Goal: Task Accomplishment & Management: Use online tool/utility

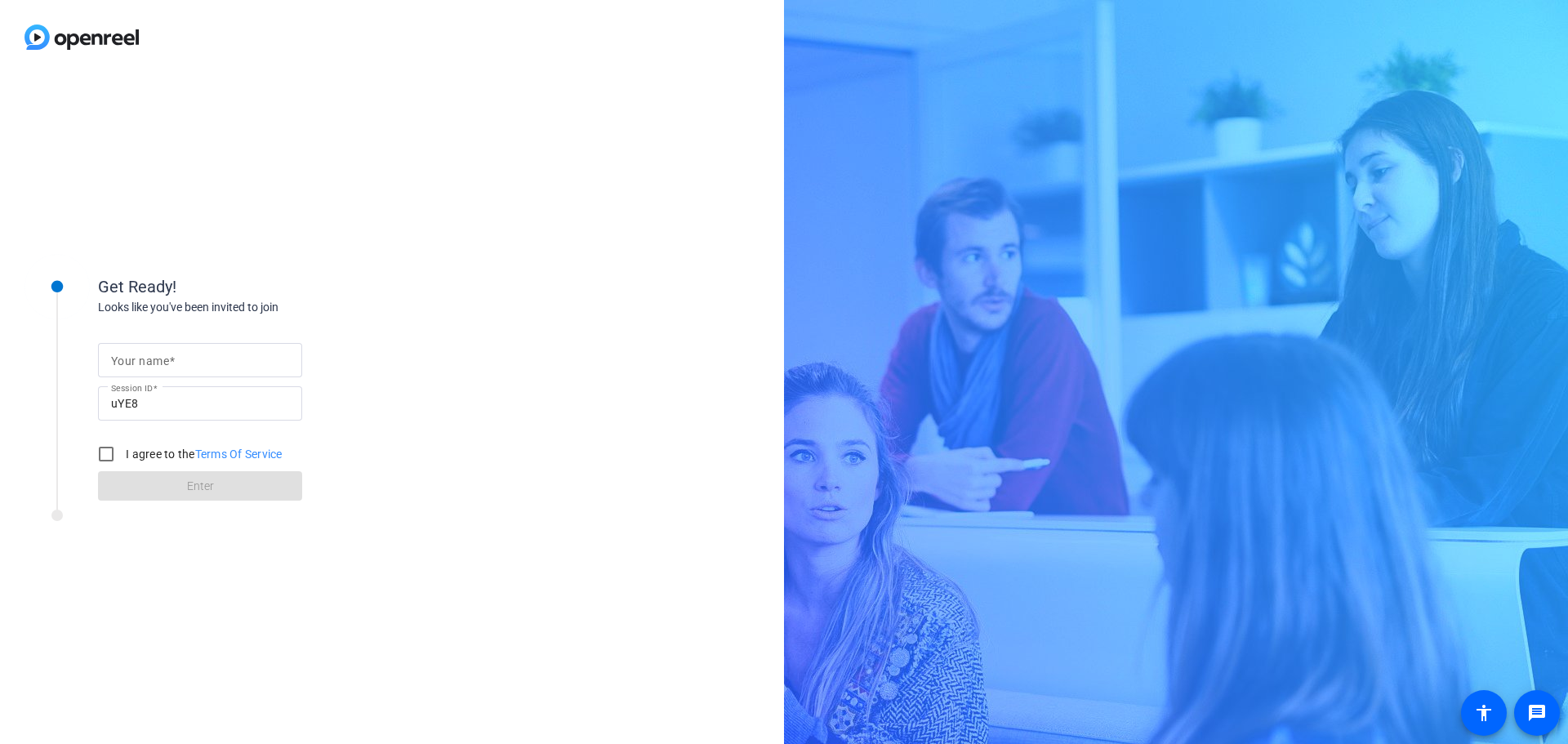
click at [212, 367] on input "Your name" at bounding box center [200, 361] width 178 height 20
type input "[PERSON_NAME]"
click at [111, 452] on input "I agree to the Terms Of Service" at bounding box center [106, 454] width 33 height 33
checkbox input "true"
click at [167, 485] on span at bounding box center [200, 486] width 204 height 39
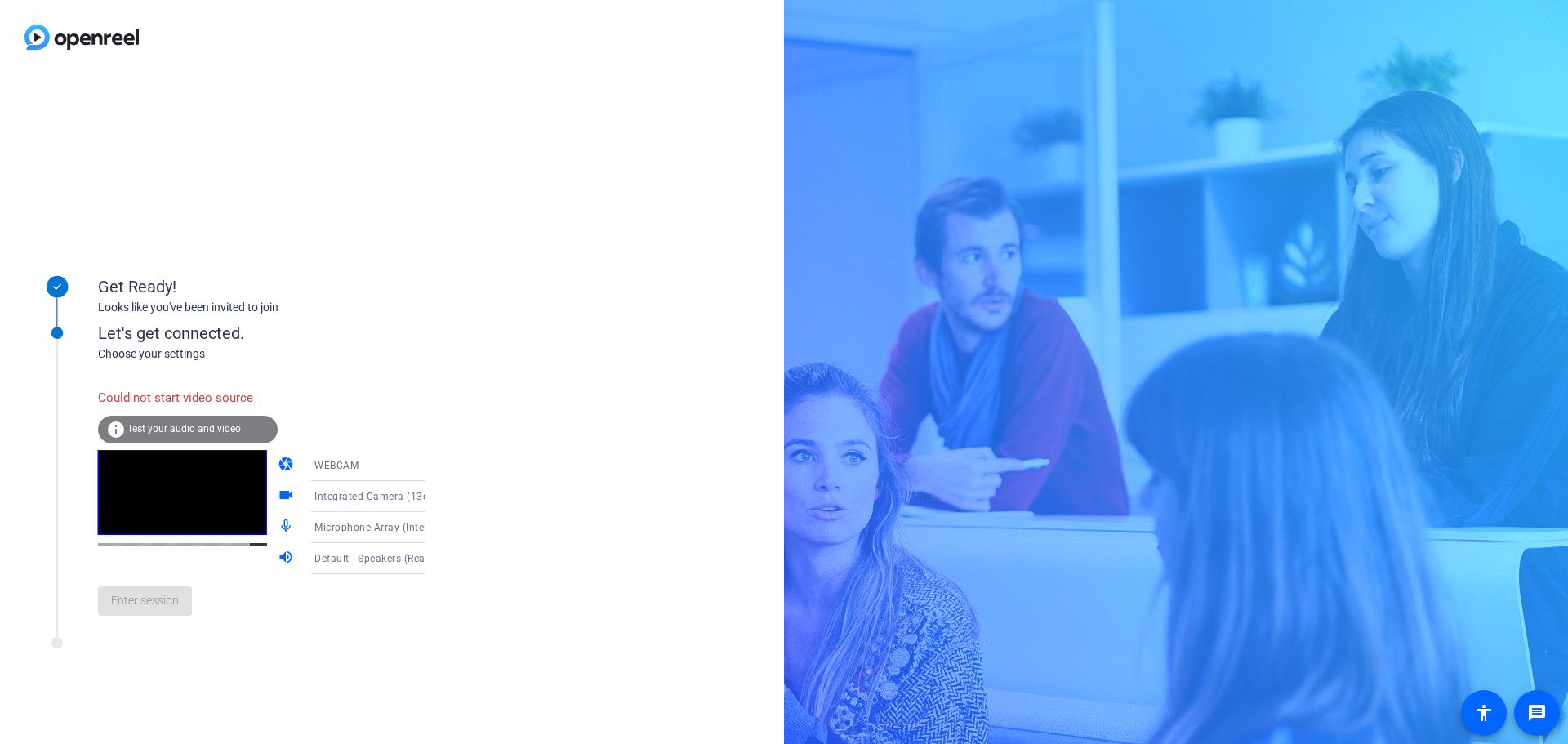
click at [223, 432] on span "Test your audio and video" at bounding box center [183, 429] width 113 height 12
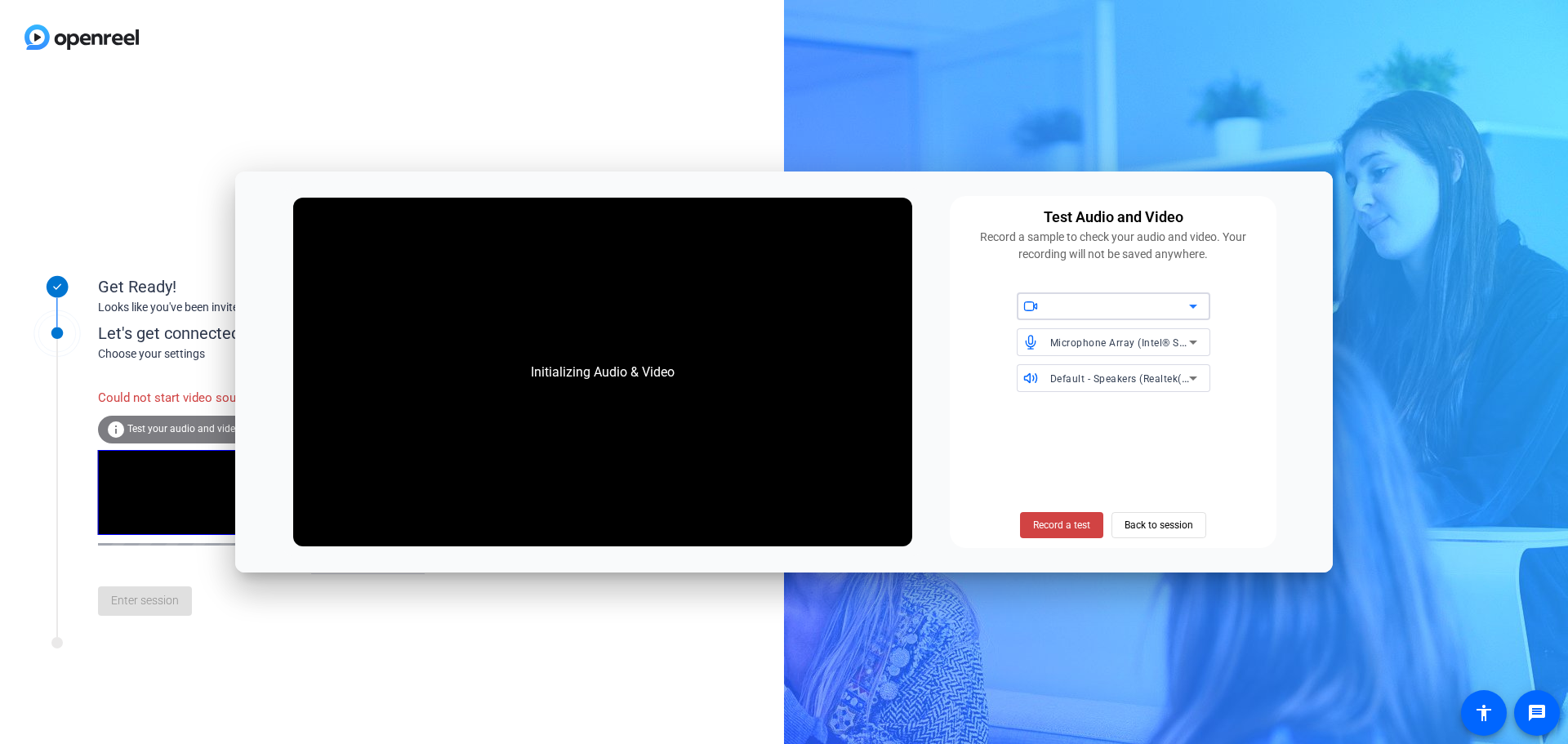
click at [1117, 304] on div at bounding box center [1119, 306] width 139 height 20
click at [1117, 341] on span "Integrated Camera (13d3:5415)" at bounding box center [1104, 340] width 149 height 20
click at [1073, 521] on span "Record a test" at bounding box center [1061, 525] width 57 height 15
drag, startPoint x: 1176, startPoint y: 406, endPoint x: 754, endPoint y: 354, distance: 425.2
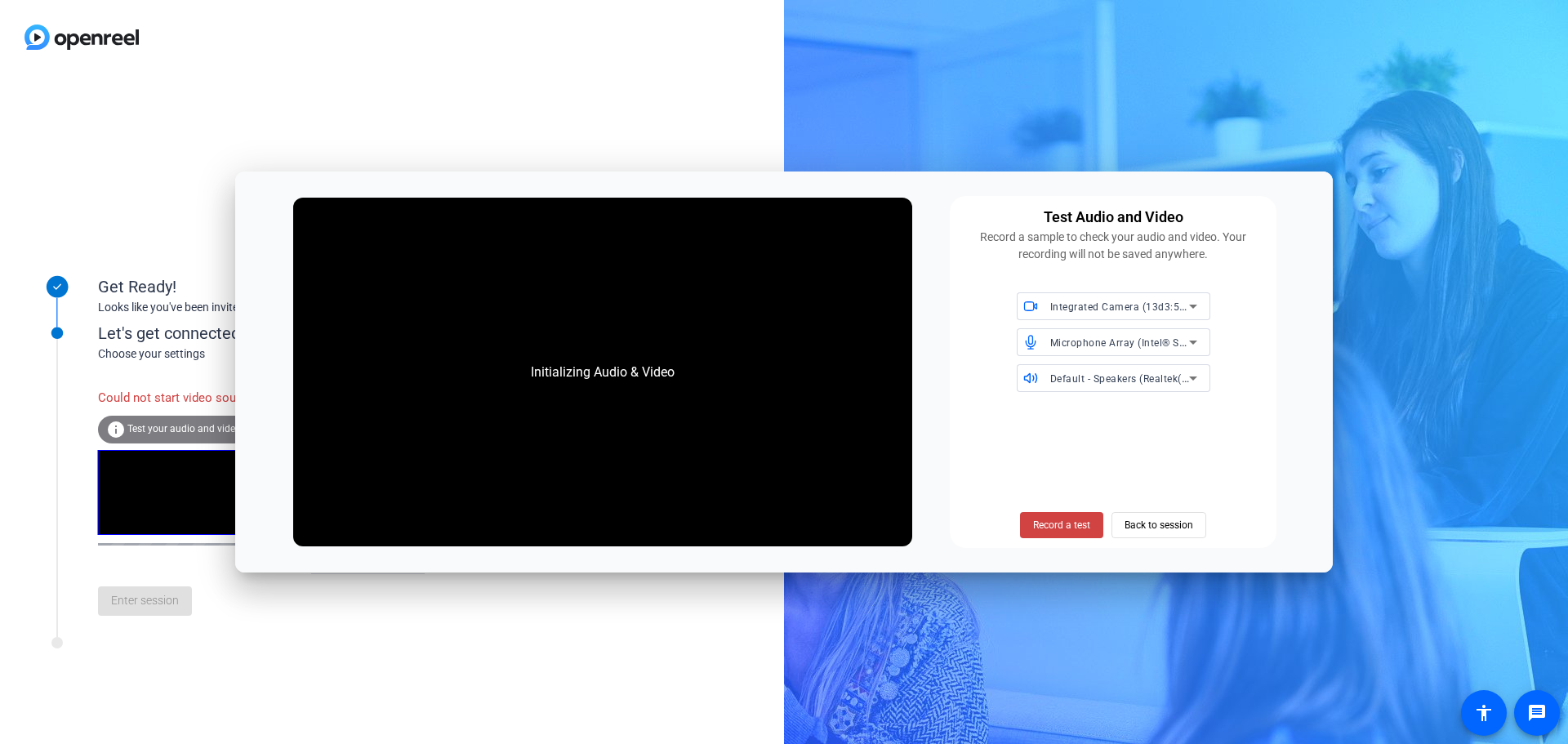
click at [754, 354] on div "Initializing Audio & Video Test Audio and Video Record a sample to check your a…" at bounding box center [784, 372] width 1098 height 402
click at [629, 363] on div "Initializing Audio & Video" at bounding box center [603, 372] width 176 height 53
click at [1102, 303] on span "Integrated Camera (13d3:5415)" at bounding box center [1126, 306] width 152 height 13
click at [952, 403] on div at bounding box center [784, 372] width 1568 height 744
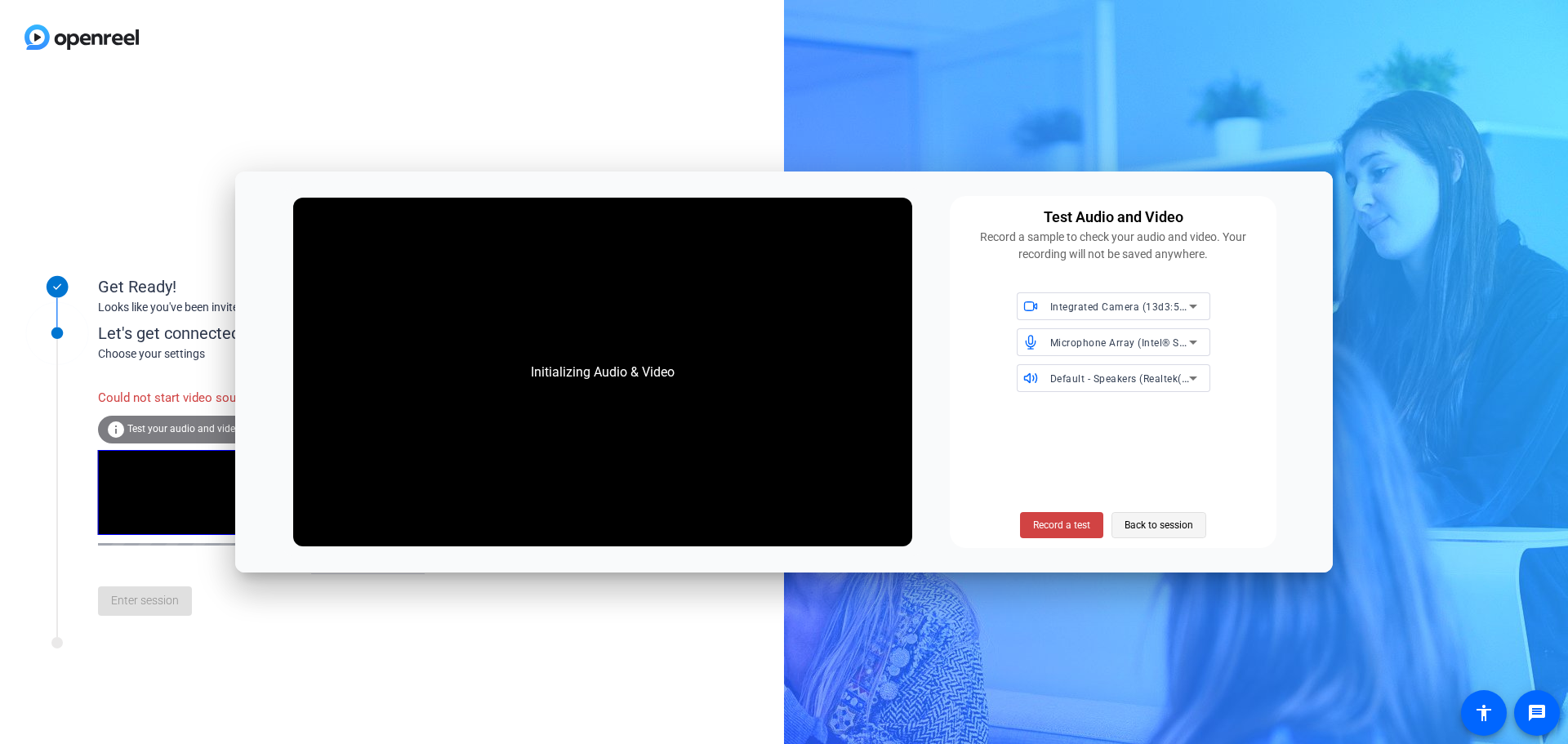
click at [1120, 520] on span at bounding box center [1159, 525] width 94 height 39
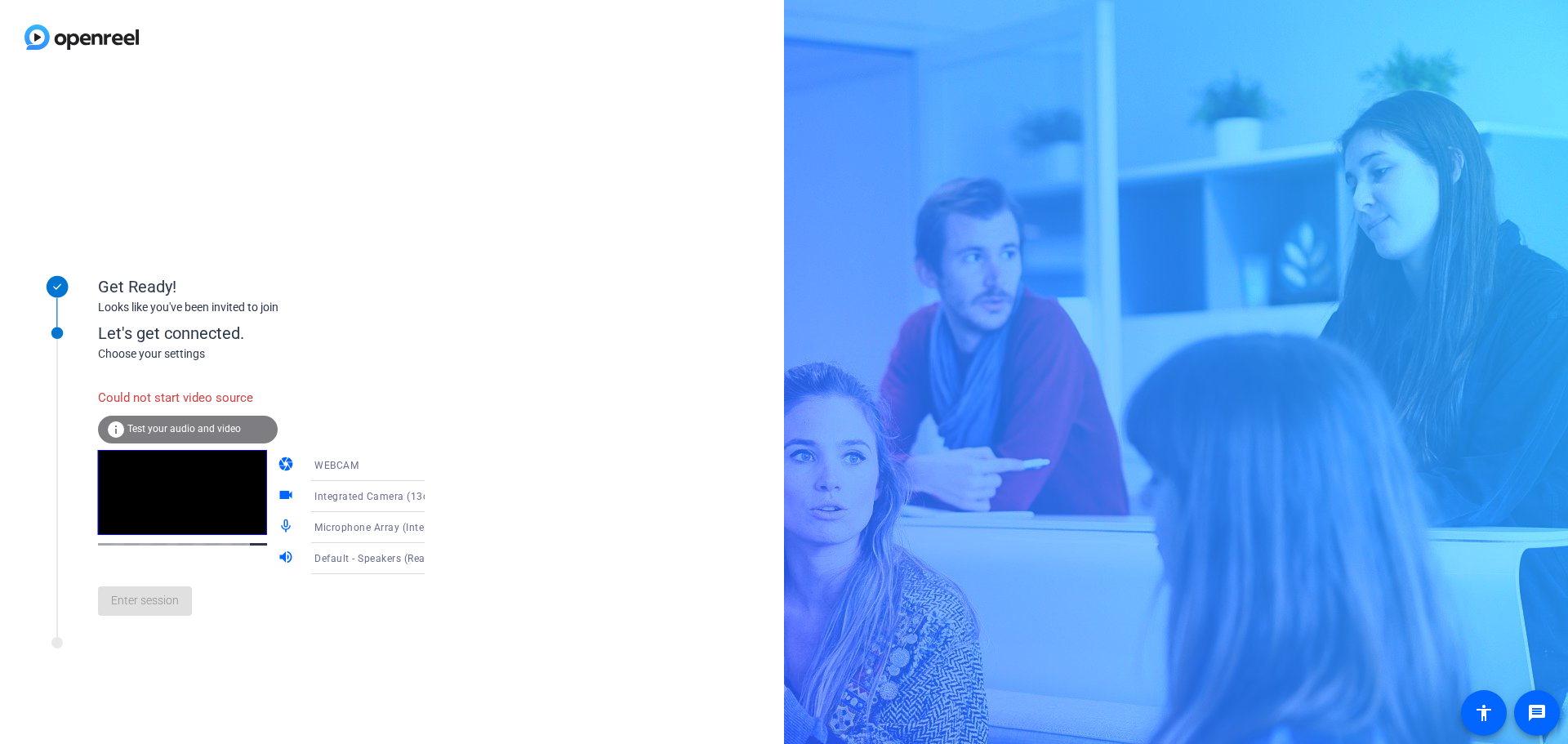
click at [158, 402] on div "Could not start video source" at bounding box center [188, 398] width 180 height 35
click at [179, 429] on span "Test your audio and video" at bounding box center [183, 429] width 113 height 12
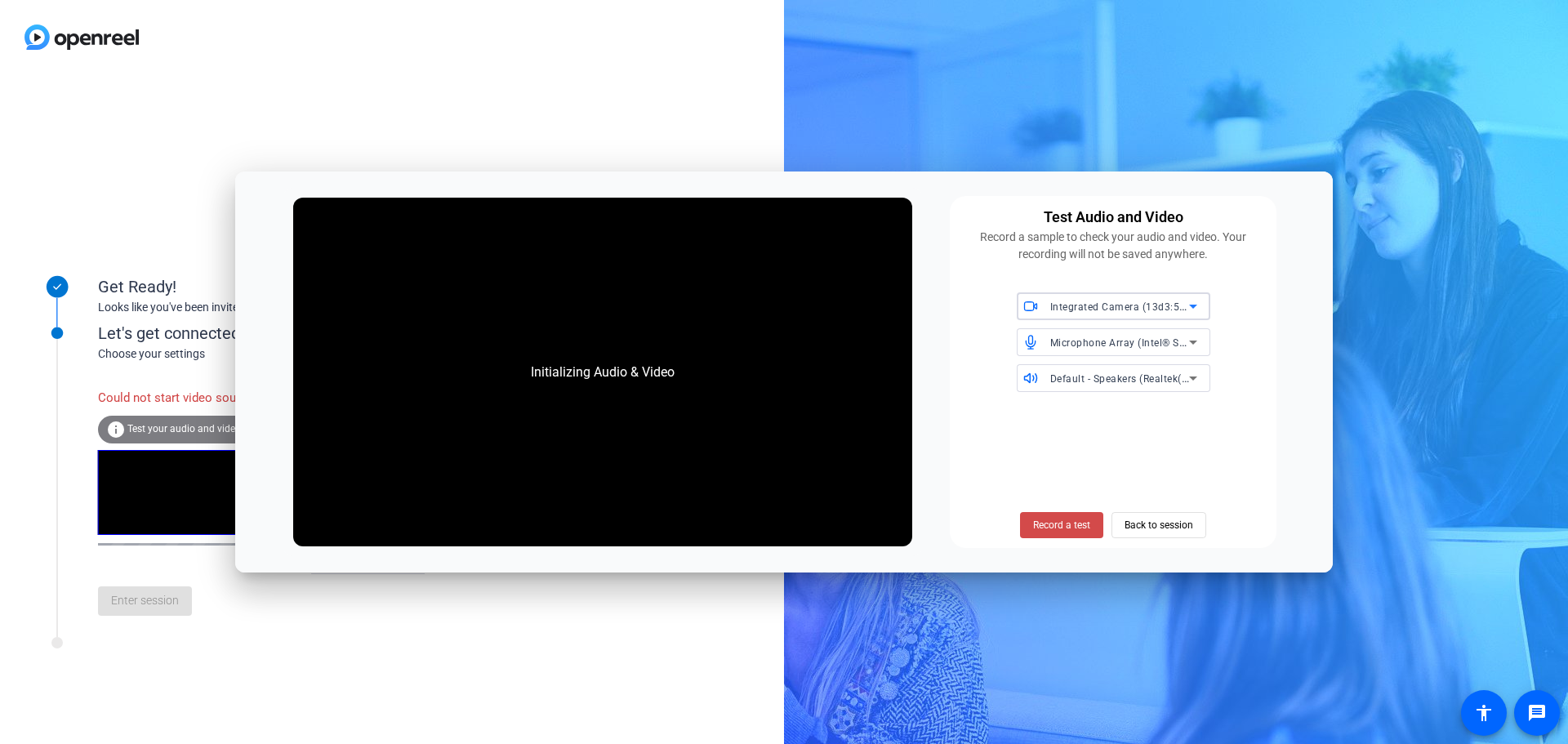
click at [1063, 525] on span "Record a test" at bounding box center [1061, 525] width 57 height 15
click at [1059, 520] on span "Record a test" at bounding box center [1061, 525] width 57 height 15
click at [1117, 402] on div "Test Audio and Video Record a sample to check your audio and video. Your record…" at bounding box center [1113, 372] width 327 height 352
click at [1163, 528] on span "Back to session" at bounding box center [1159, 525] width 69 height 31
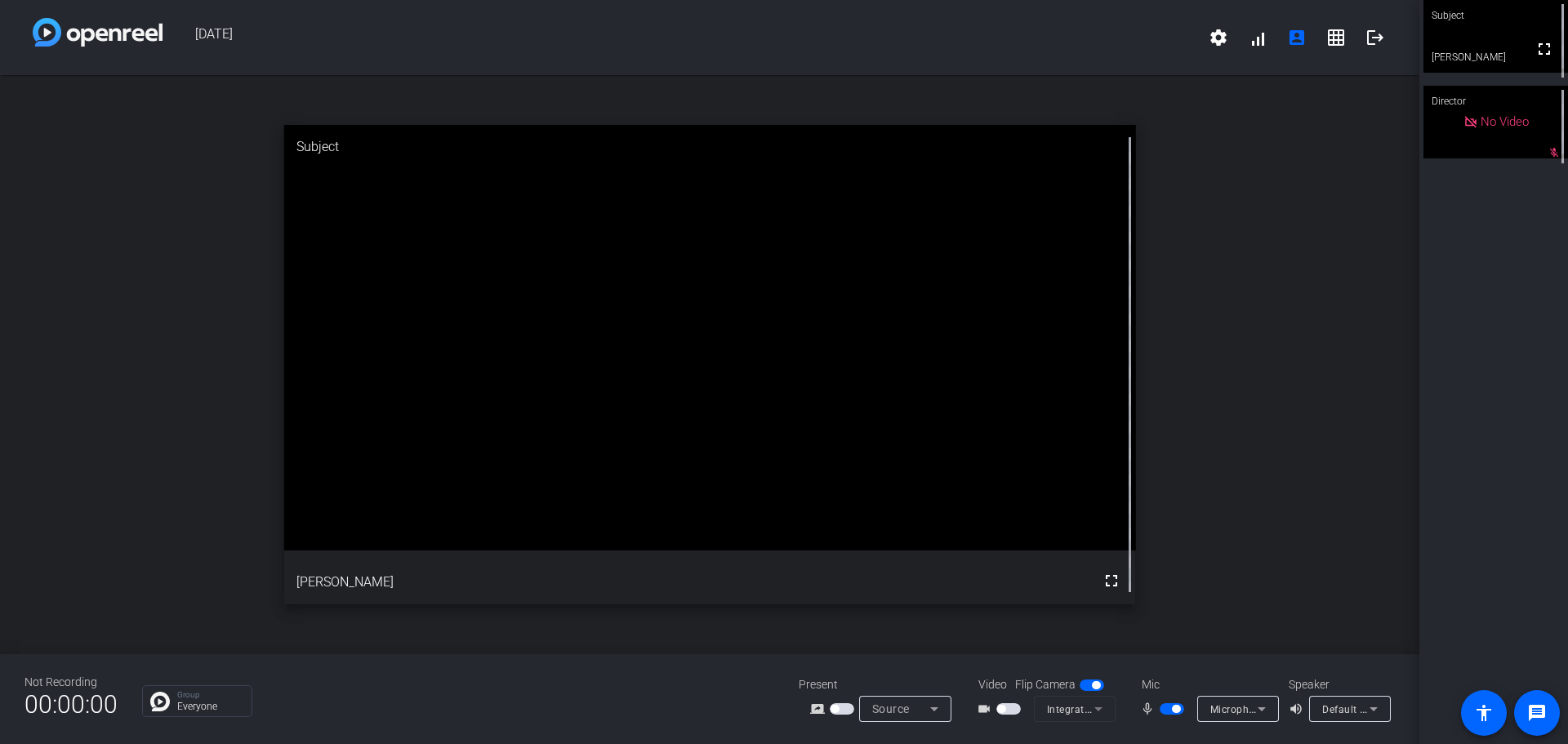
click at [1546, 158] on div "No Video" at bounding box center [1495, 122] width 144 height 73
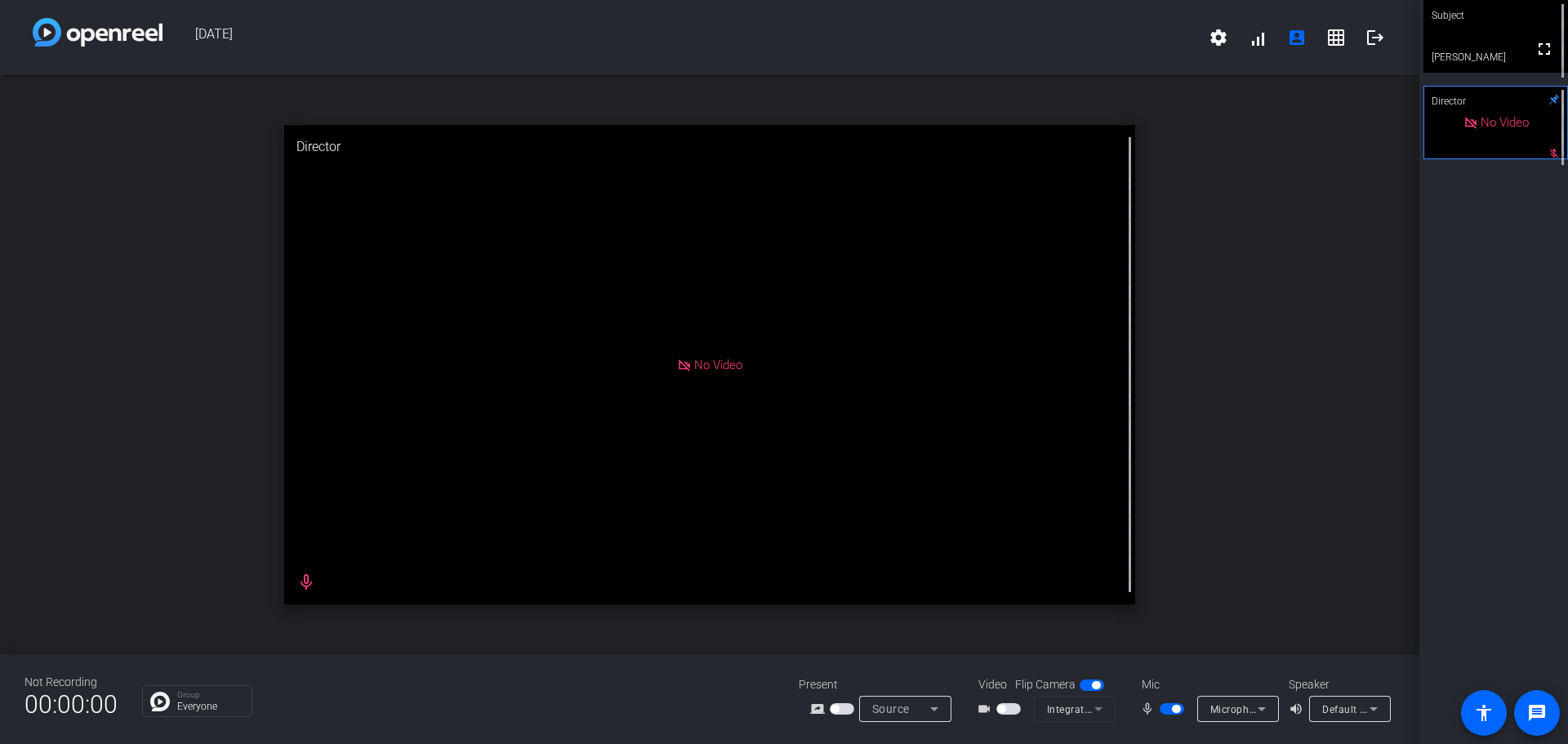
click at [1496, 117] on span "No Video" at bounding box center [1504, 123] width 48 height 15
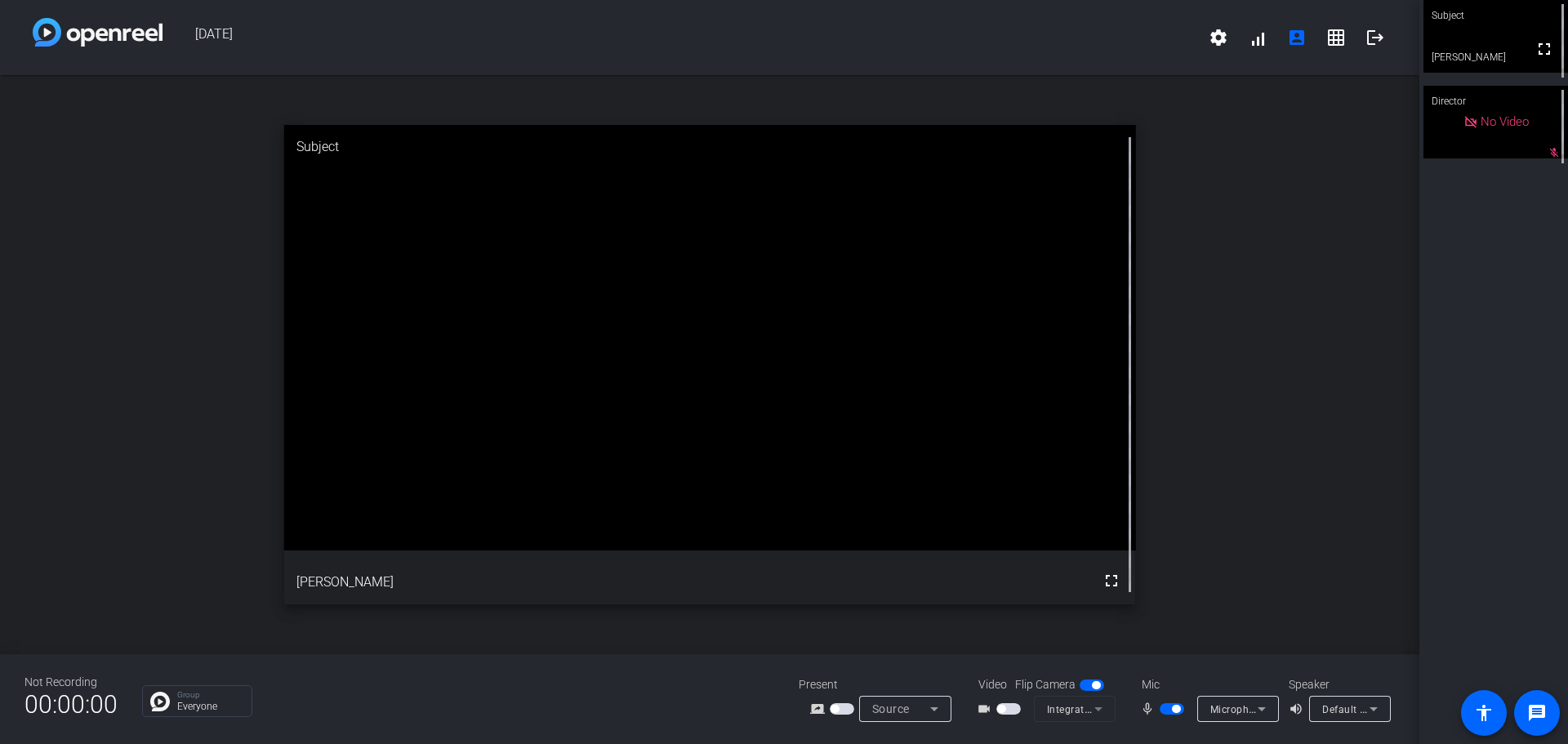
click at [1496, 117] on span "No Video" at bounding box center [1504, 122] width 48 height 15
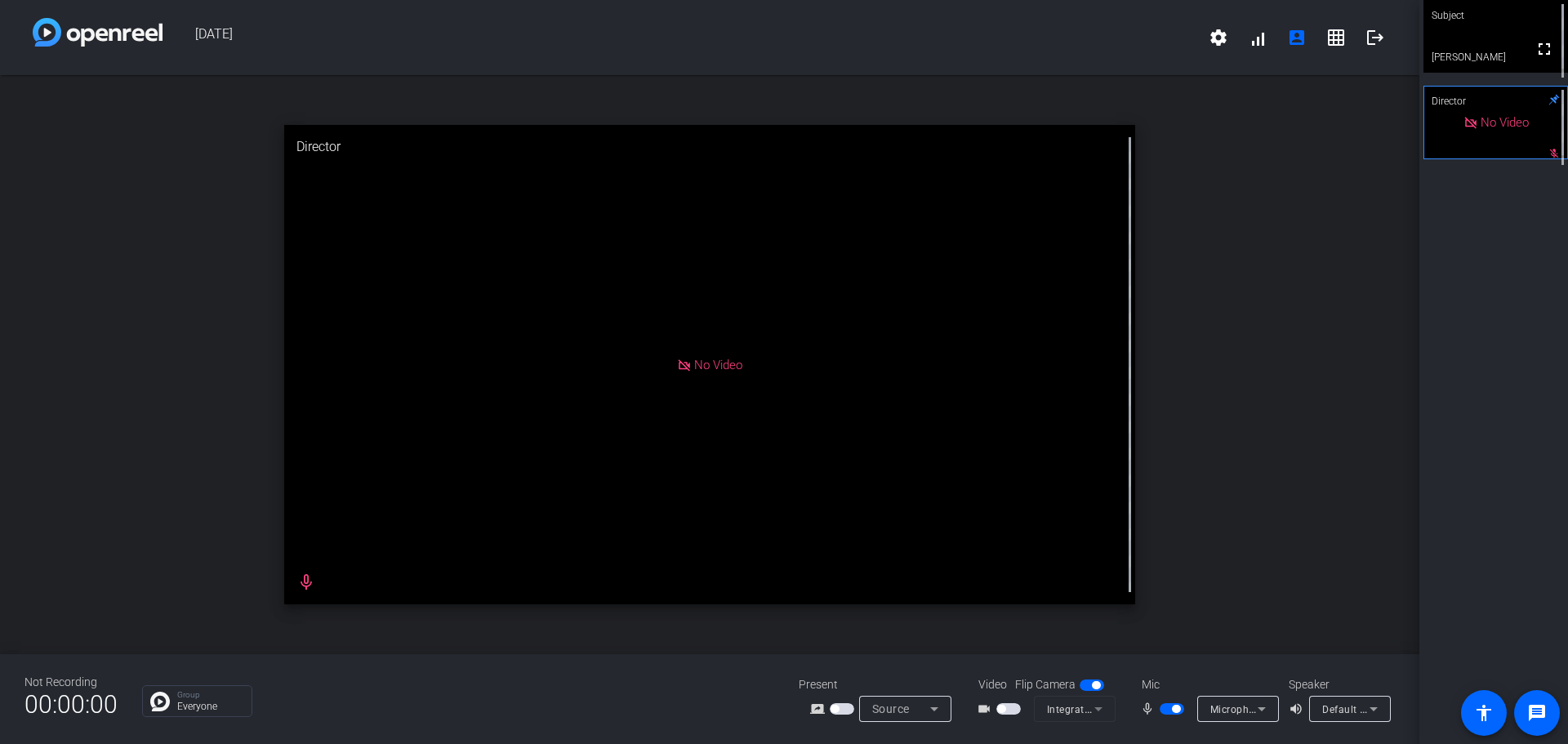
click at [1496, 117] on span "No Video" at bounding box center [1504, 123] width 48 height 15
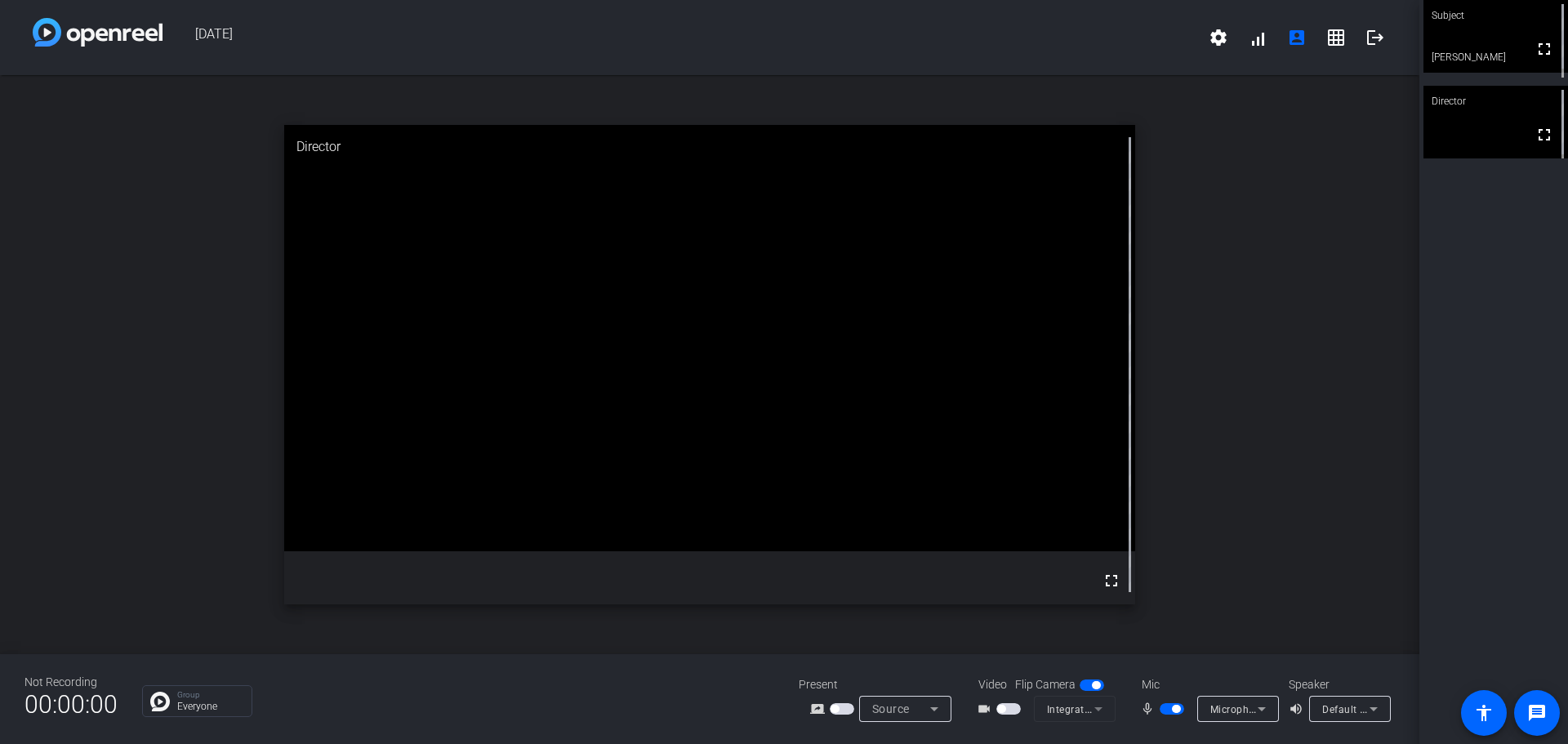
click at [1086, 688] on span "button" at bounding box center [1091, 685] width 25 height 12
click at [1086, 688] on span "button" at bounding box center [1084, 685] width 8 height 8
click at [1264, 710] on icon at bounding box center [1262, 709] width 20 height 20
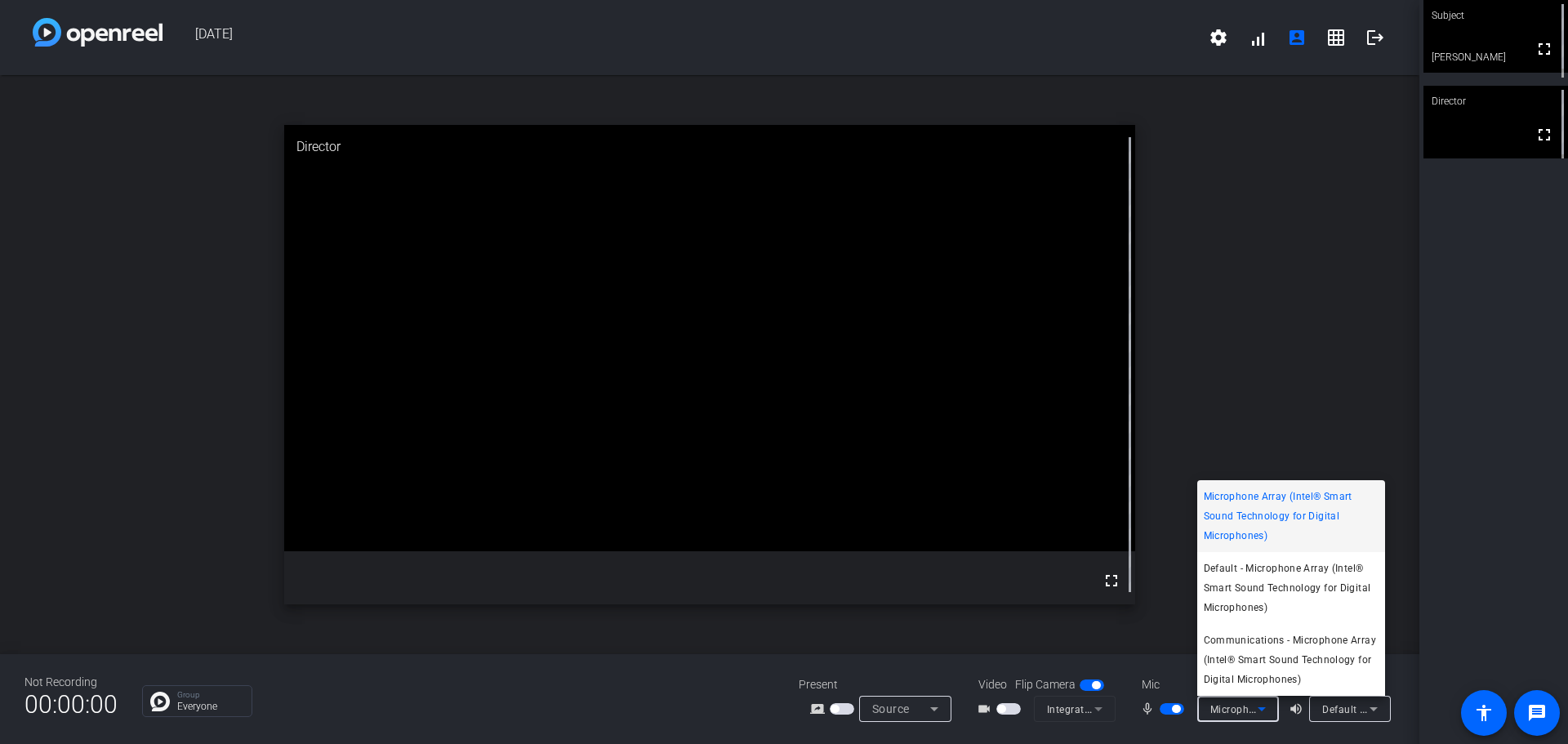
click at [1458, 508] on div at bounding box center [784, 372] width 1568 height 744
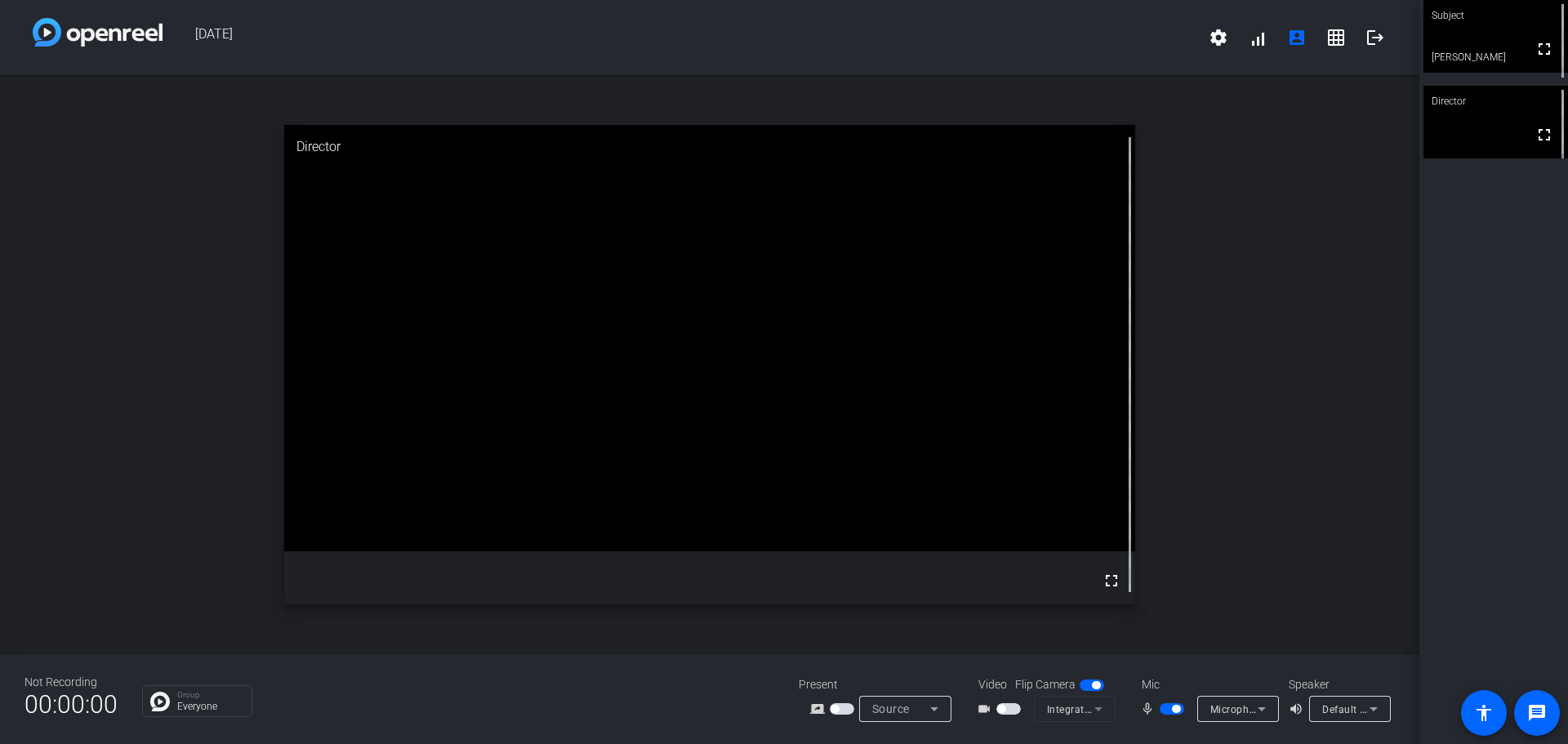
click at [1084, 686] on span "button" at bounding box center [1091, 685] width 25 height 12
click at [1084, 686] on span "button" at bounding box center [1084, 685] width 8 height 8
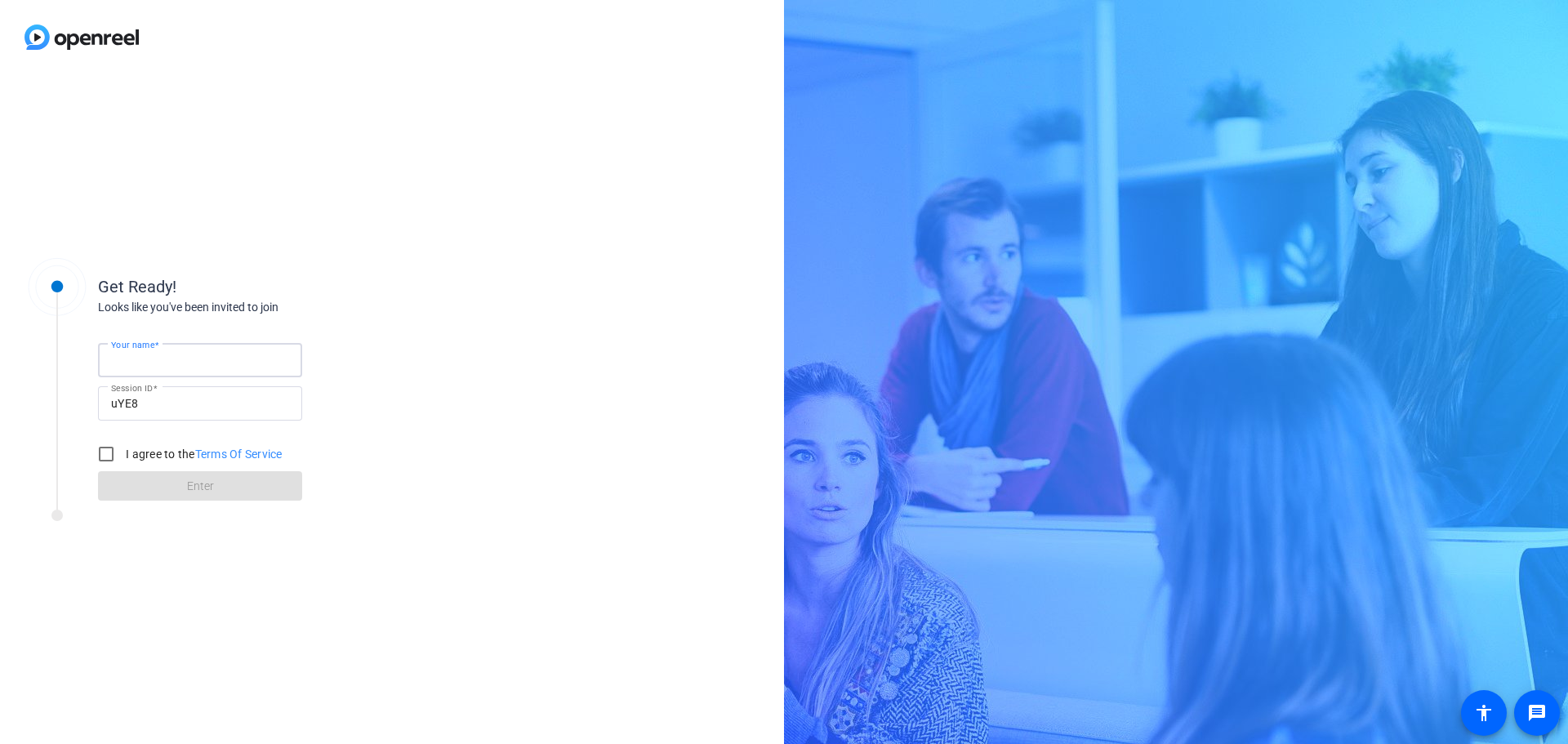
click at [212, 357] on input "Your name" at bounding box center [200, 361] width 178 height 20
type input "[PERSON_NAME]"
click at [105, 458] on input "I agree to the Terms Of Service" at bounding box center [106, 454] width 33 height 33
checkbox input "true"
click at [166, 484] on span at bounding box center [200, 486] width 204 height 39
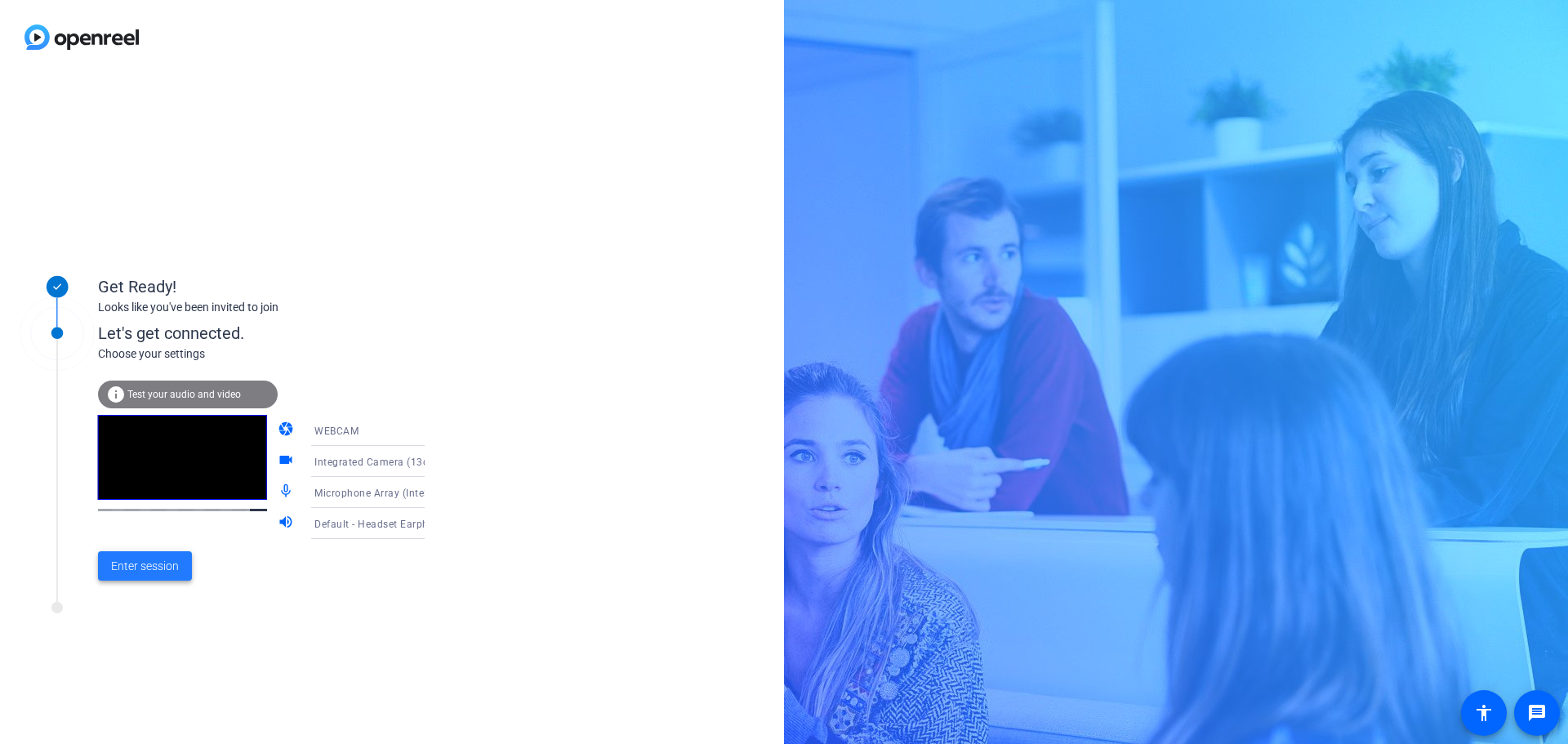
click at [163, 565] on span "Enter session" at bounding box center [144, 566] width 68 height 17
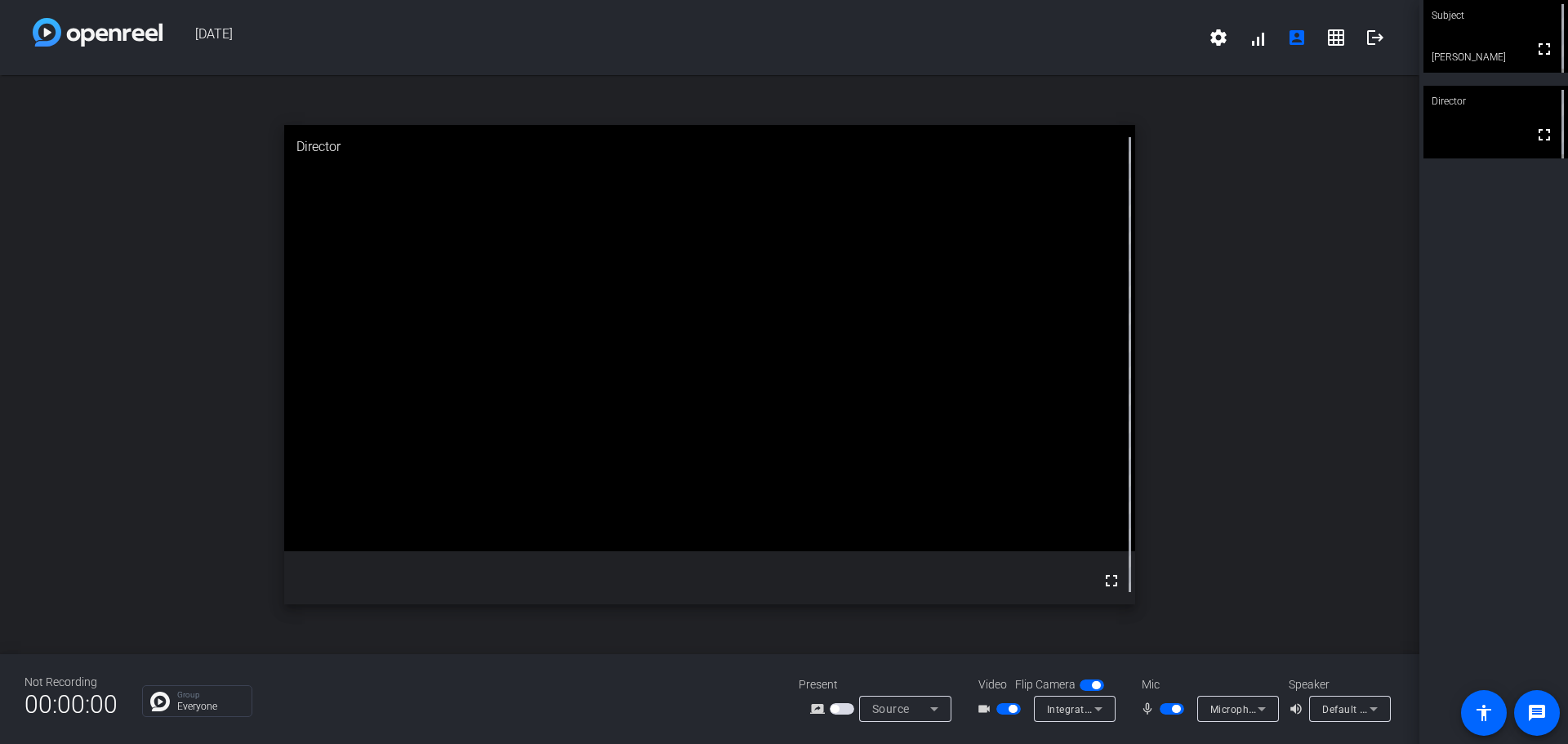
click at [1252, 711] on icon at bounding box center [1262, 709] width 20 height 20
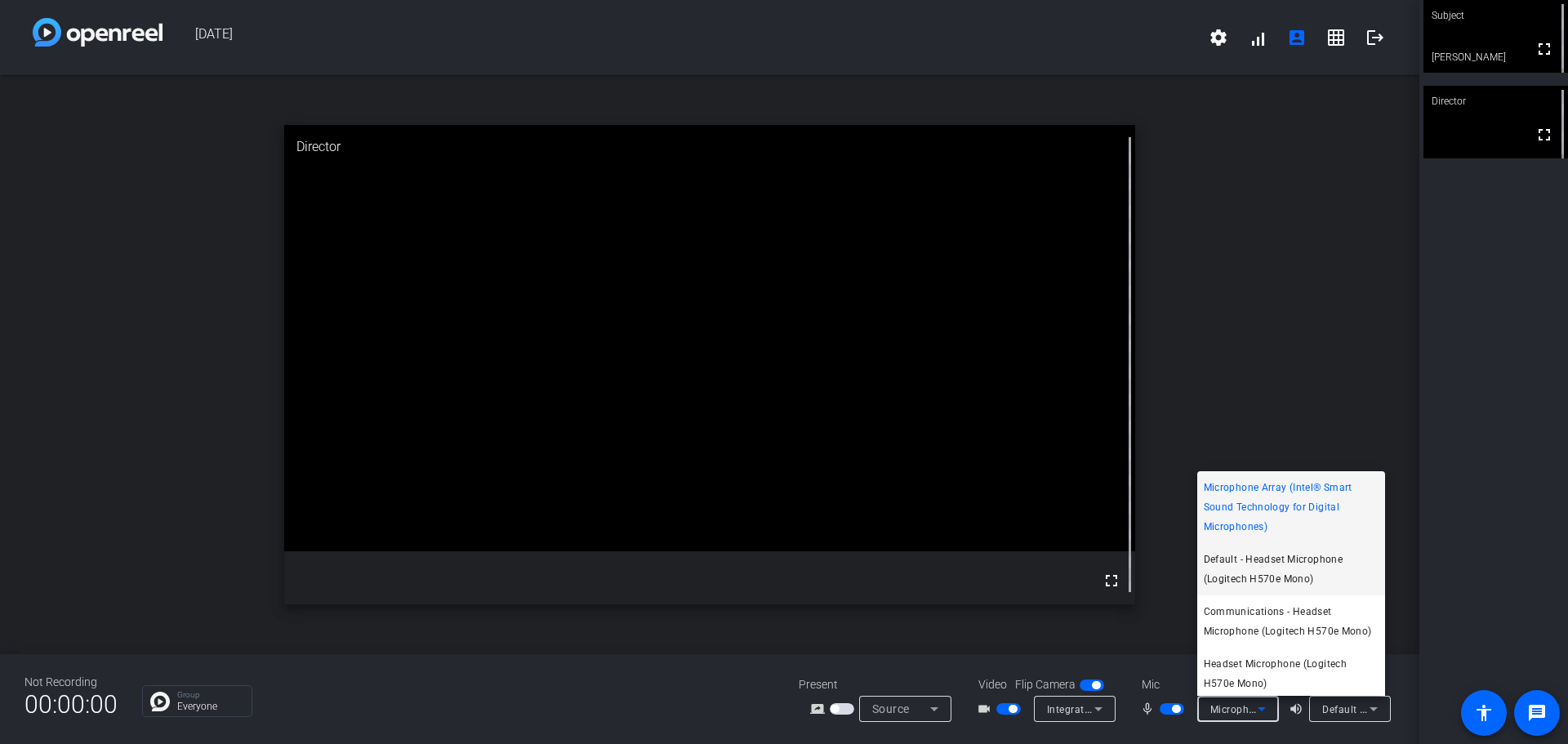
click at [1308, 574] on span "Default - Headset Microphone (Logitech H570e Mono)" at bounding box center [1291, 569] width 174 height 39
